Goal: Information Seeking & Learning: Learn about a topic

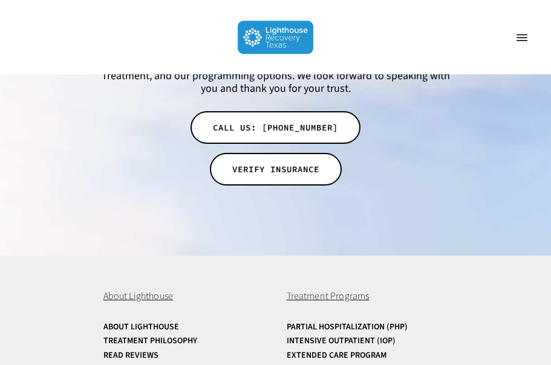
scroll to position [4065, 0]
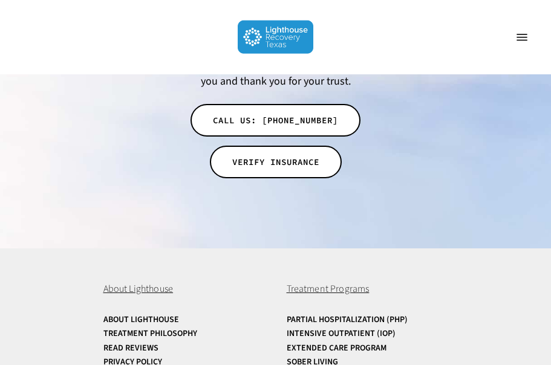
scroll to position [4072, 0]
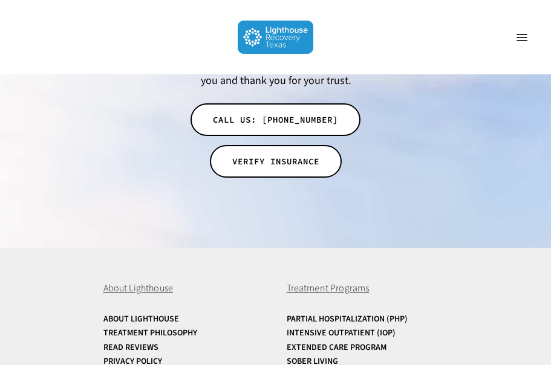
click at [360, 329] on link "Intensive Outpatient (IOP)" at bounding box center [365, 333] width 156 height 9
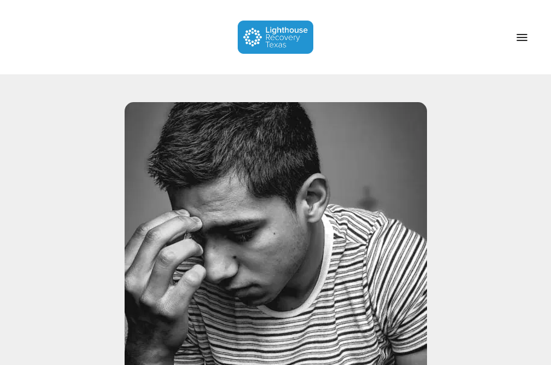
scroll to position [4100, 0]
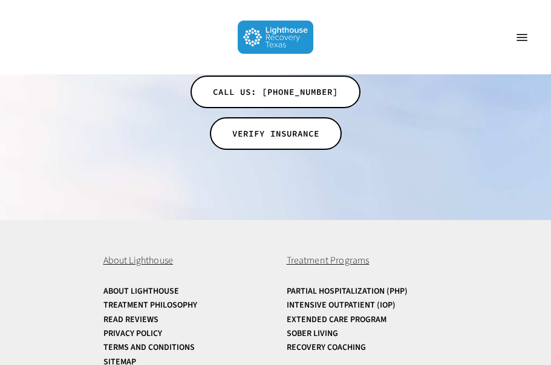
click at [367, 316] on link "Extended Care Program" at bounding box center [365, 320] width 156 height 9
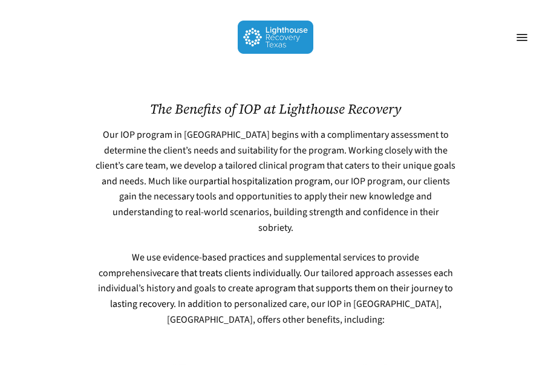
scroll to position [837, 0]
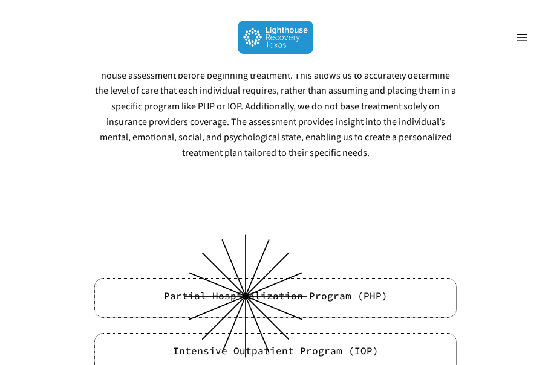
scroll to position [4647, 0]
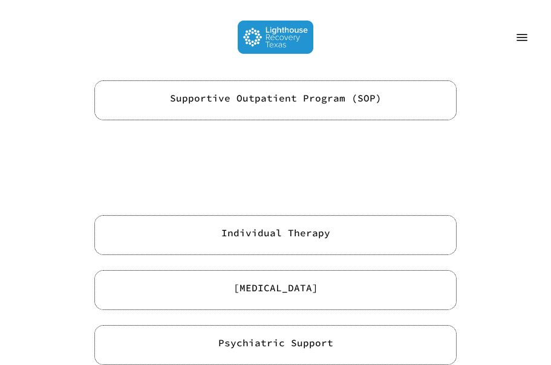
scroll to position [4954, 0]
click at [288, 271] on div "Family Therapy" at bounding box center [275, 291] width 363 height 40
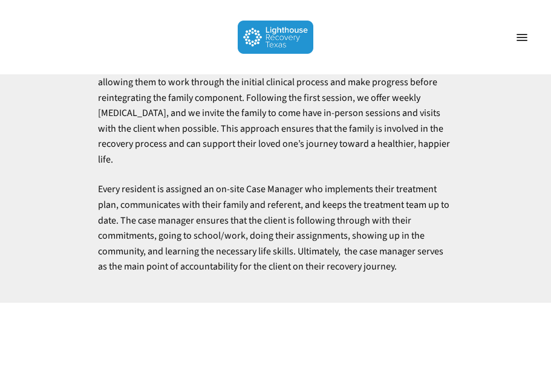
scroll to position [6719, 0]
